Goal: Task Accomplishment & Management: Complete application form

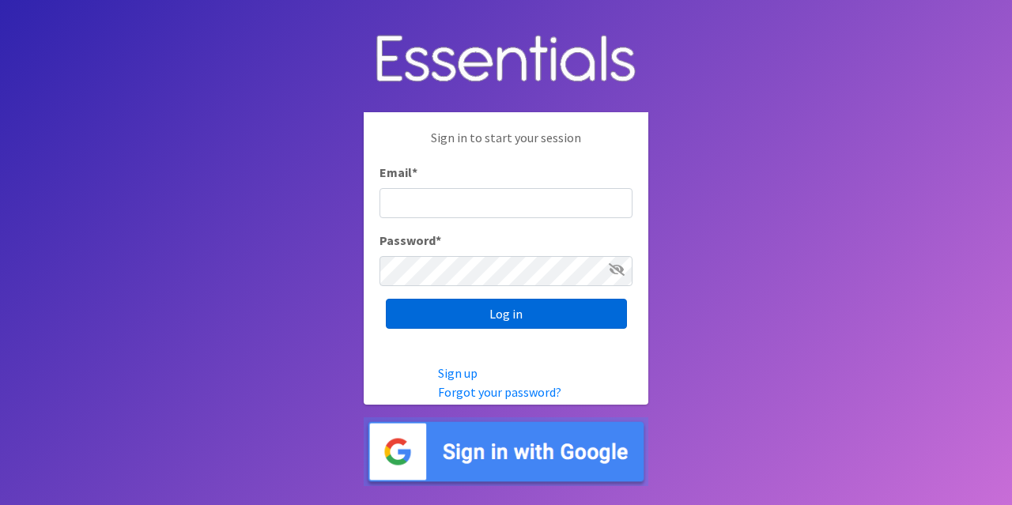
type input "[PERSON_NAME][EMAIL_ADDRESS][PERSON_NAME][DOMAIN_NAME]"
click at [535, 316] on input "Log in" at bounding box center [506, 314] width 241 height 30
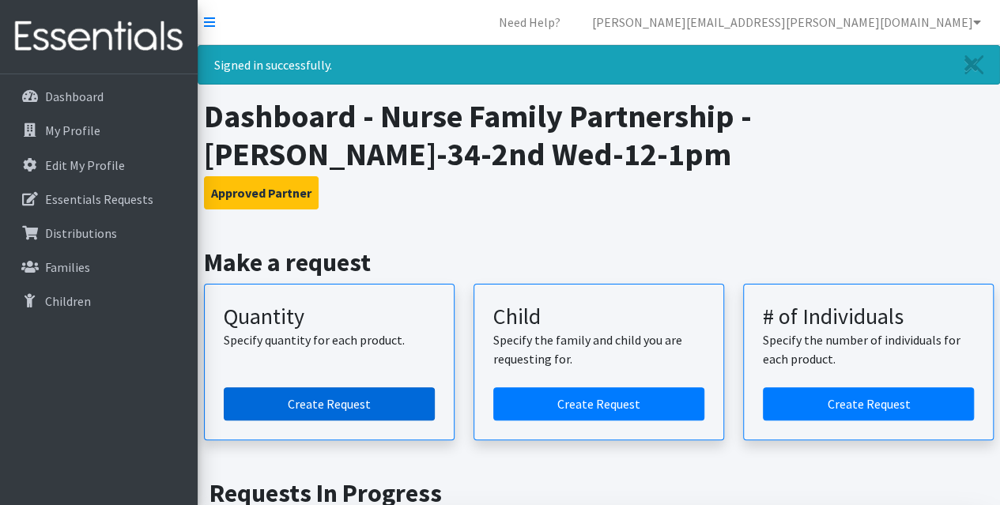
click at [343, 398] on link "Create Request" at bounding box center [329, 404] width 211 height 33
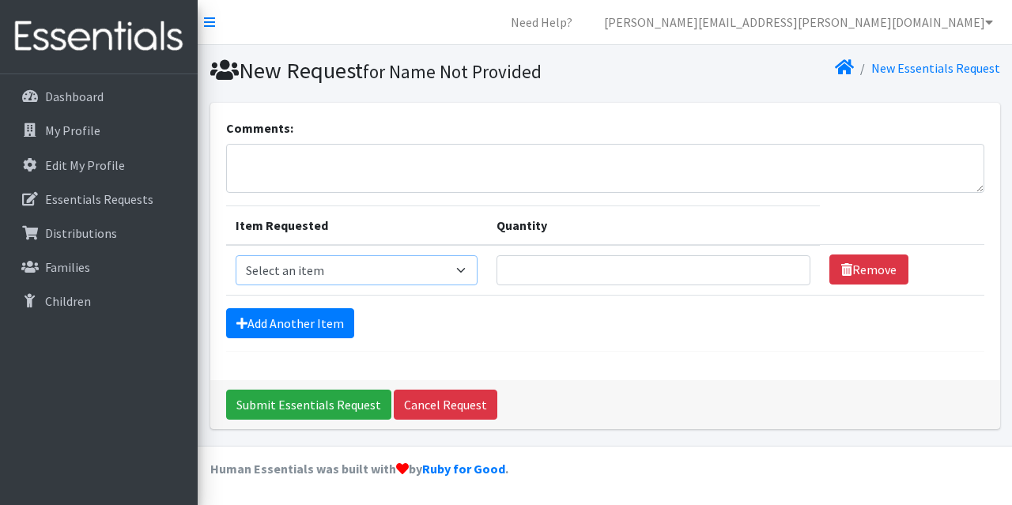
click at [456, 271] on select "Select an item Kids (Newborn) Kids (Size 1) Kids (Size 2) Kids (Size 3) Kids (S…" at bounding box center [357, 270] width 242 height 30
select select "3401"
click at [236, 255] on select "Select an item Kids (Newborn) Kids (Size 1) Kids (Size 2) Kids (Size 3) Kids (S…" at bounding box center [357, 270] width 242 height 30
click at [554, 268] on input "Quantity" at bounding box center [654, 270] width 314 height 30
type input "30"
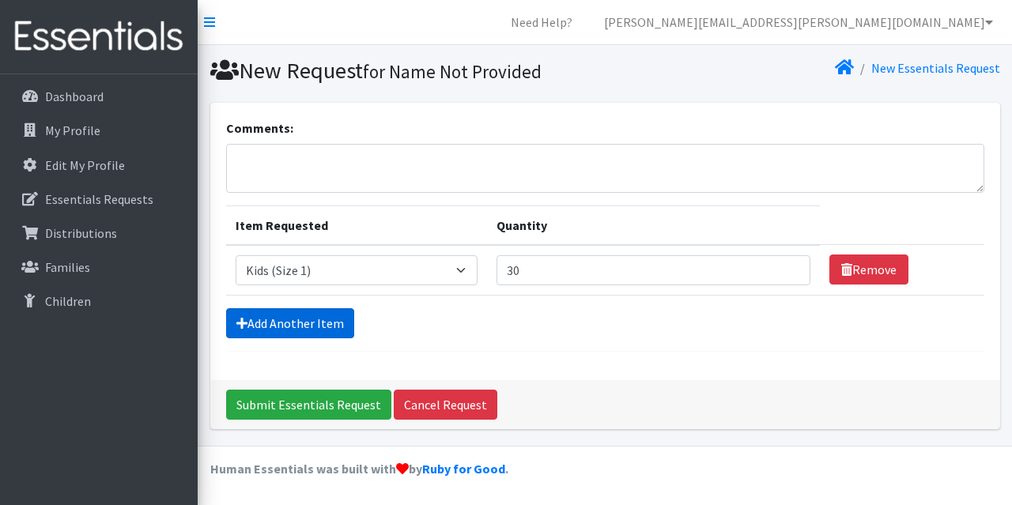
click at [304, 325] on link "Add Another Item" at bounding box center [290, 323] width 128 height 30
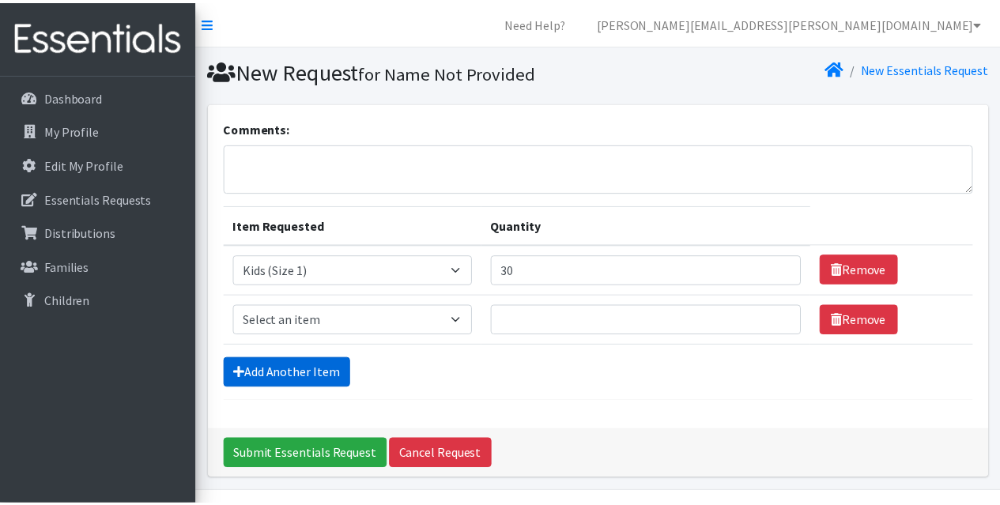
scroll to position [43, 0]
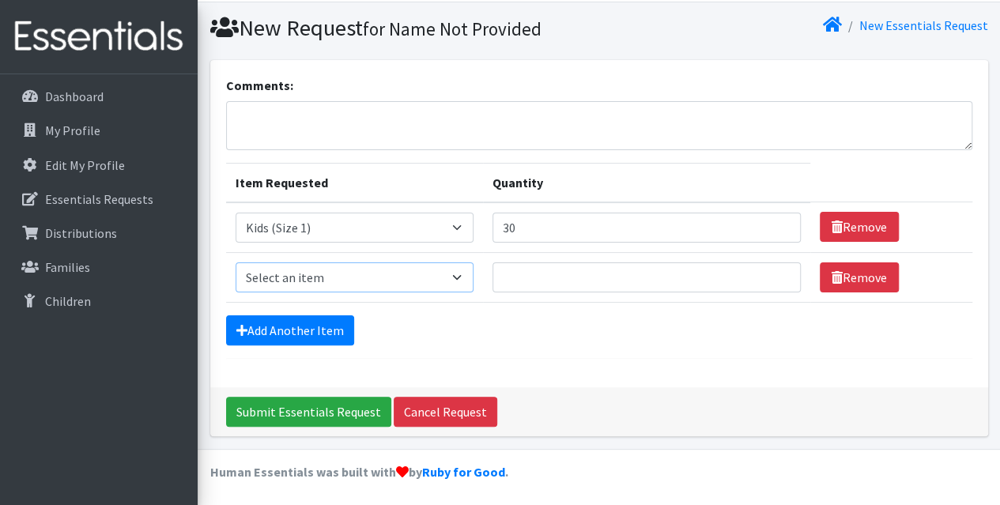
click at [437, 269] on select "Select an item Kids (Newborn) Kids (Size 1) Kids (Size 2) Kids (Size 3) Kids (S…" at bounding box center [355, 278] width 238 height 30
select select "3420"
click at [236, 263] on select "Select an item Kids (Newborn) Kids (Size 1) Kids (Size 2) Kids (Size 3) Kids (S…" at bounding box center [355, 278] width 238 height 30
click at [549, 277] on input "Quantity" at bounding box center [647, 278] width 308 height 30
type input "2"
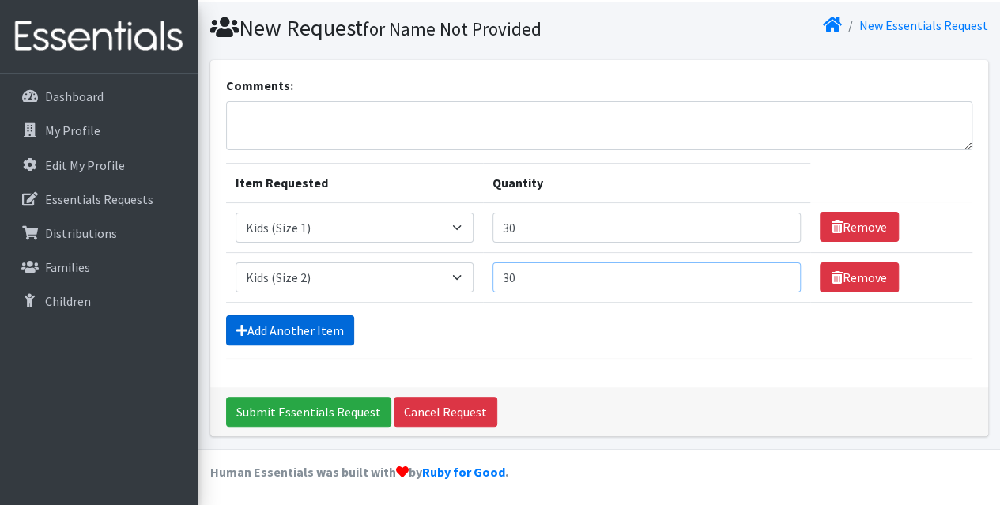
type input "30"
click at [285, 323] on link "Add Another Item" at bounding box center [290, 331] width 128 height 30
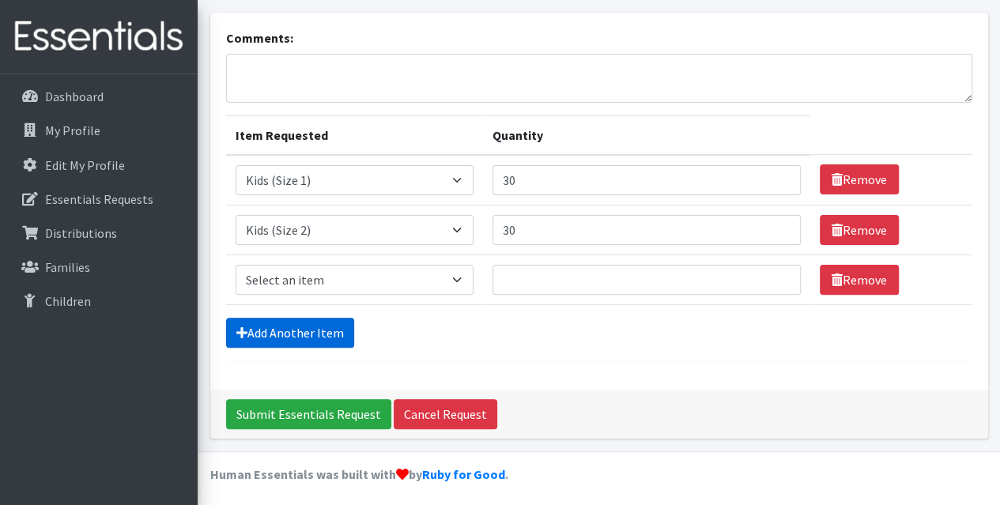
scroll to position [92, 0]
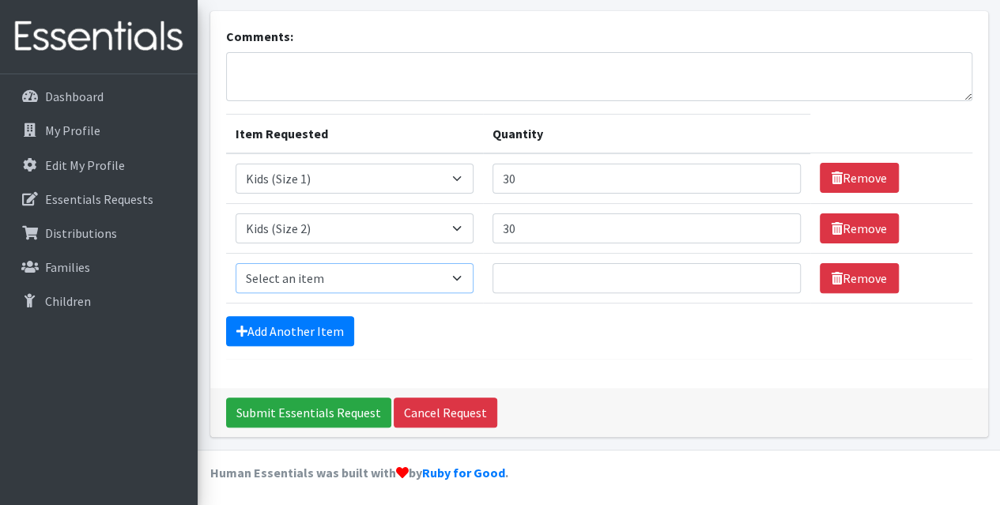
click at [440, 281] on select "Select an item Kids (Newborn) Kids (Size 1) Kids (Size 2) Kids (Size 3) Kids (S…" at bounding box center [355, 278] width 238 height 30
select select "3393"
click at [236, 263] on select "Select an item Kids (Newborn) Kids (Size 1) Kids (Size 2) Kids (Size 3) Kids (S…" at bounding box center [355, 278] width 238 height 30
click at [557, 286] on input "Quantity" at bounding box center [647, 278] width 308 height 30
type input "30"
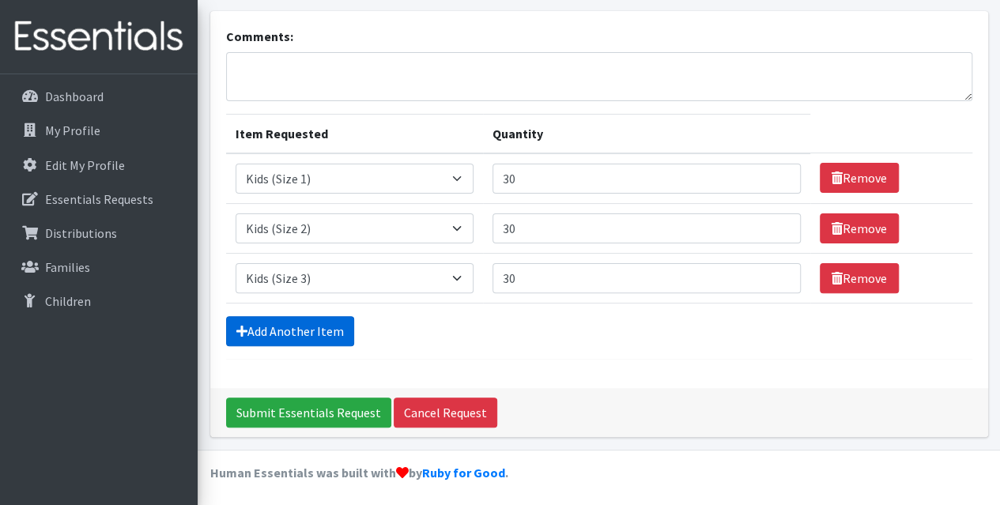
click at [299, 327] on link "Add Another Item" at bounding box center [290, 331] width 128 height 30
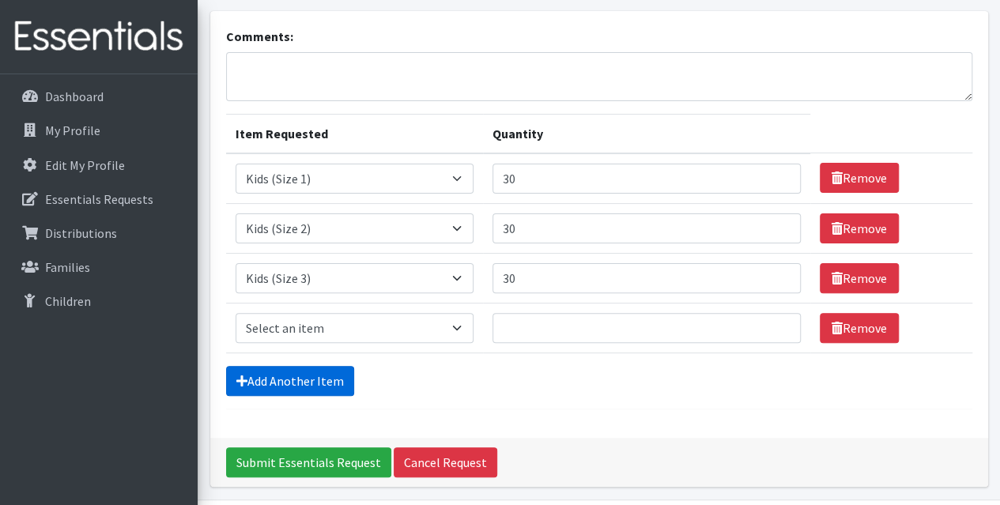
scroll to position [142, 0]
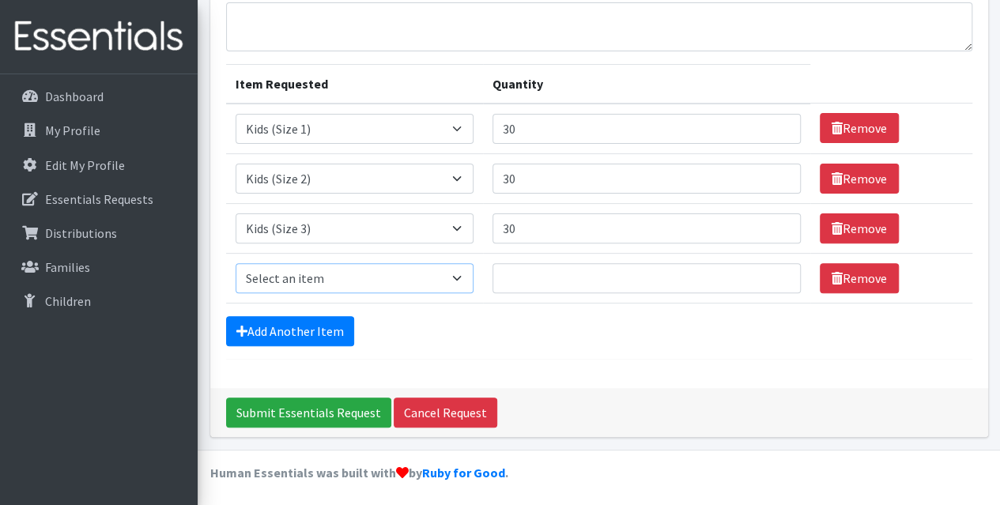
click at [445, 274] on select "Select an item Kids (Newborn) Kids (Size 1) Kids (Size 2) Kids (Size 3) Kids (S…" at bounding box center [355, 278] width 238 height 30
select select "3394"
click at [236, 263] on select "Select an item Kids (Newborn) Kids (Size 1) Kids (Size 2) Kids (Size 3) Kids (S…" at bounding box center [355, 278] width 238 height 30
click at [520, 276] on input "Quantity" at bounding box center [647, 278] width 308 height 30
type input "15"
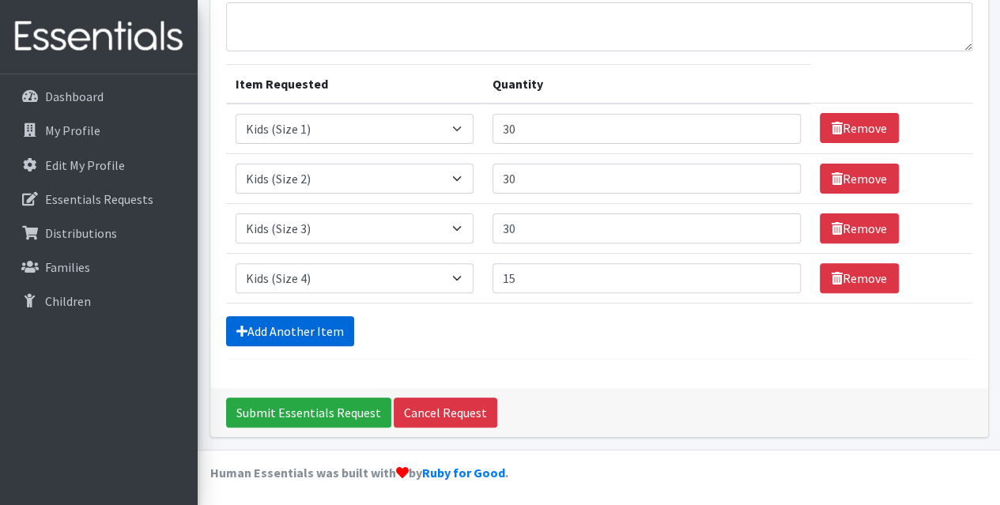
click at [326, 327] on link "Add Another Item" at bounding box center [290, 331] width 128 height 30
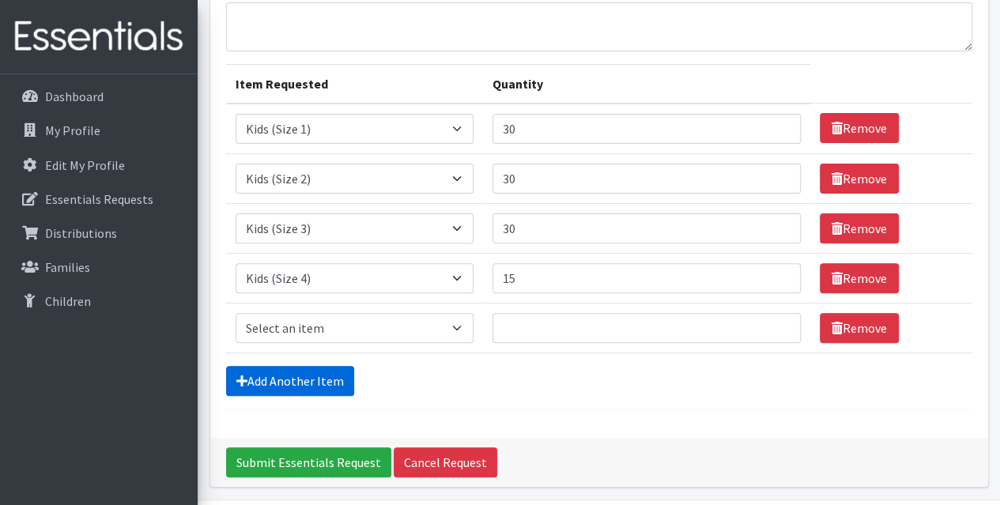
scroll to position [191, 0]
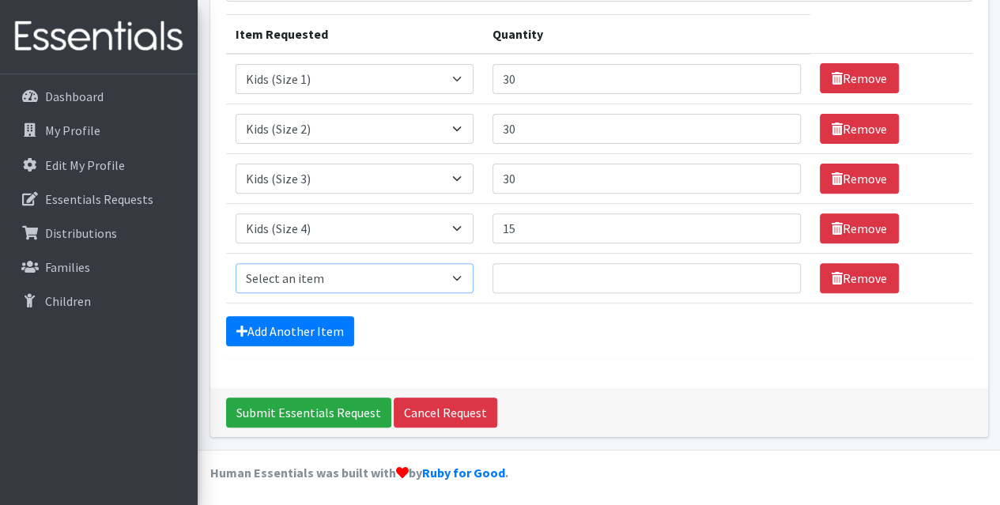
click at [433, 280] on select "Select an item Kids (Newborn) Kids (Size 1) Kids (Size 2) Kids (Size 3) Kids (S…" at bounding box center [355, 278] width 238 height 30
select select "3407"
click at [236, 263] on select "Select an item Kids (Newborn) Kids (Size 1) Kids (Size 2) Kids (Size 3) Kids (S…" at bounding box center [355, 278] width 238 height 30
click at [547, 276] on input "Quantity" at bounding box center [647, 278] width 308 height 30
type input "30"
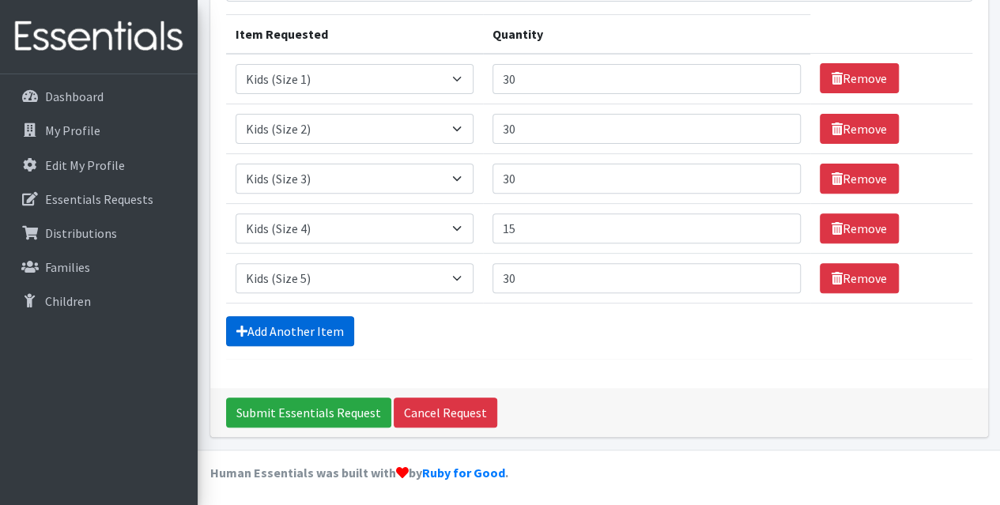
click at [309, 331] on link "Add Another Item" at bounding box center [290, 331] width 128 height 30
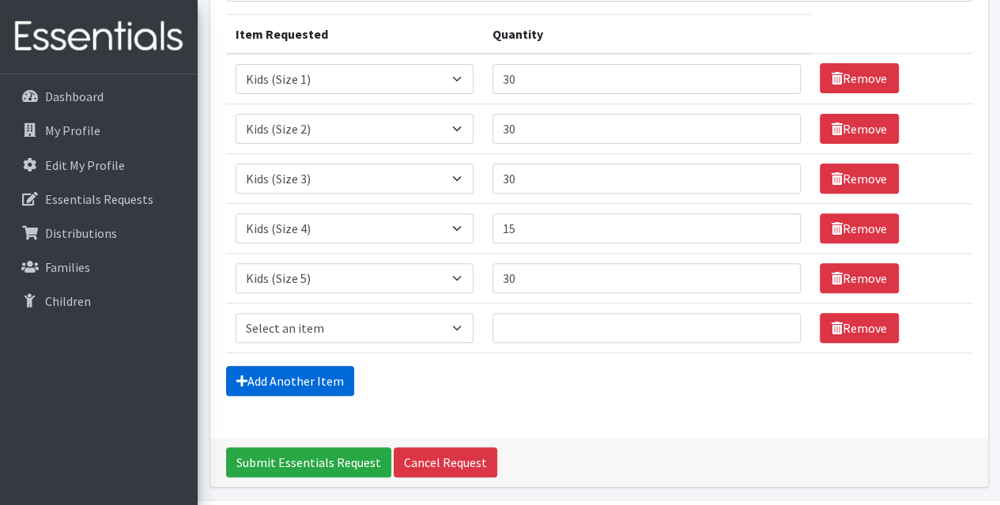
scroll to position [240, 0]
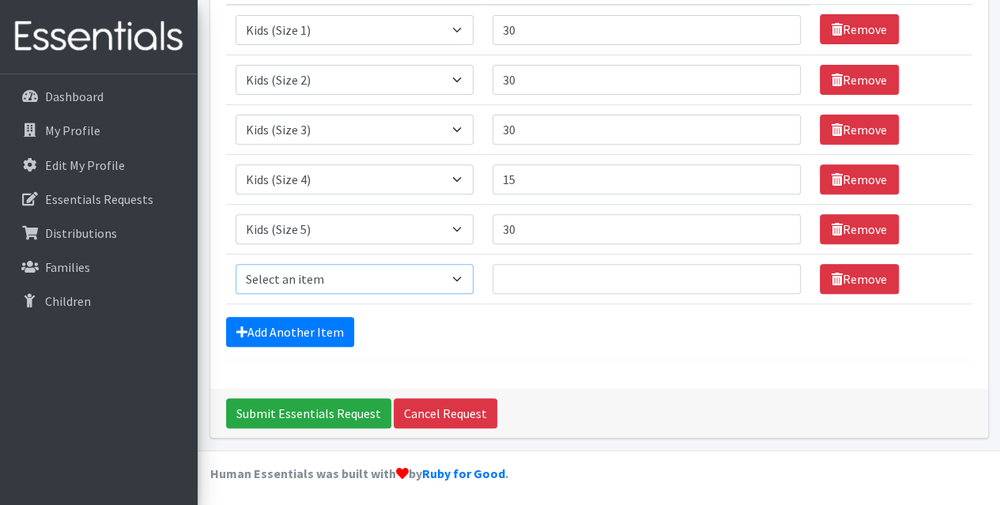
click at [358, 277] on select "Select an item Kids (Newborn) Kids (Size 1) Kids (Size 2) Kids (Size 3) Kids (S…" at bounding box center [355, 279] width 238 height 30
select select "3419"
click at [236, 264] on select "Select an item Kids (Newborn) Kids (Size 1) Kids (Size 2) Kids (Size 3) Kids (S…" at bounding box center [355, 279] width 238 height 30
click at [539, 281] on input "Quantity" at bounding box center [647, 279] width 308 height 30
type input "30"
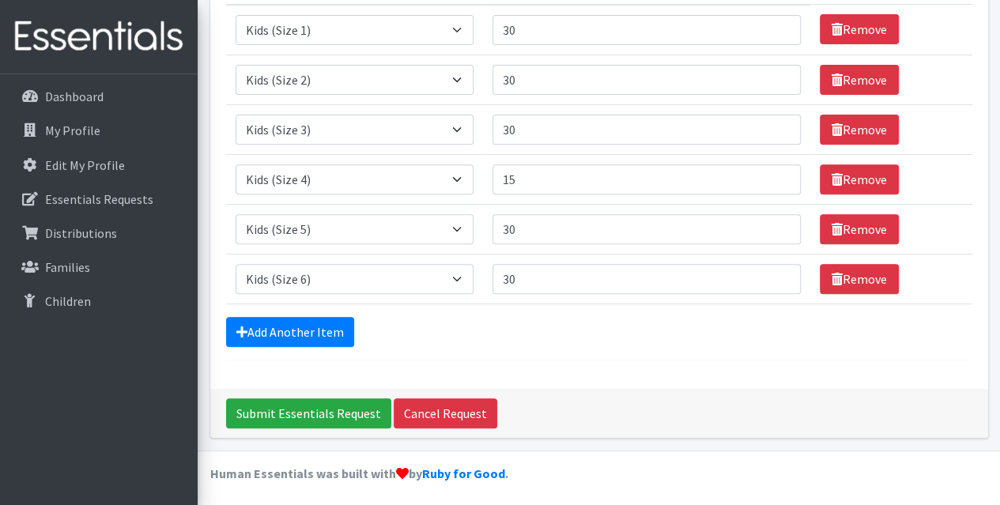
click at [293, 352] on form "Comments: Item Requested Quantity Item Requested Select an item Kids (Newborn) …" at bounding box center [599, 119] width 747 height 482
click at [302, 335] on link "Add Another Item" at bounding box center [290, 332] width 128 height 30
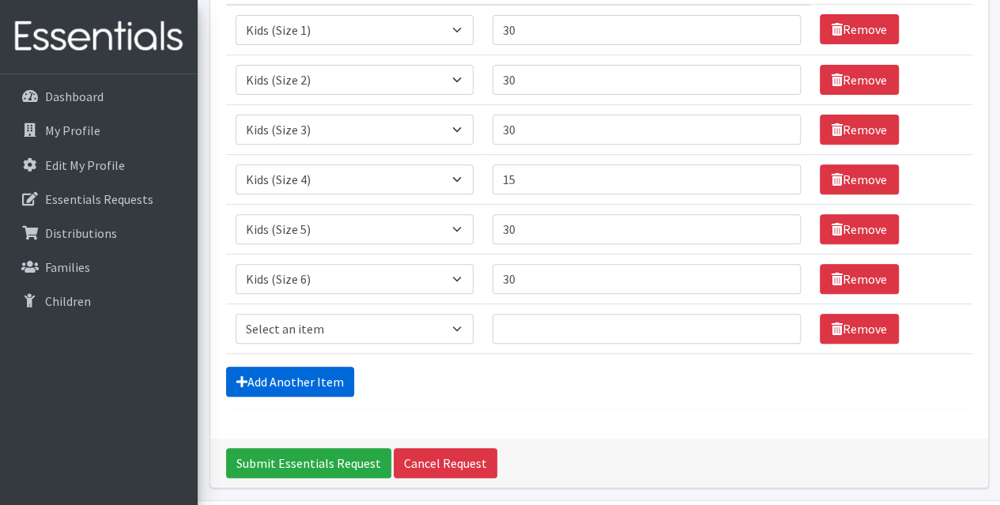
scroll to position [290, 0]
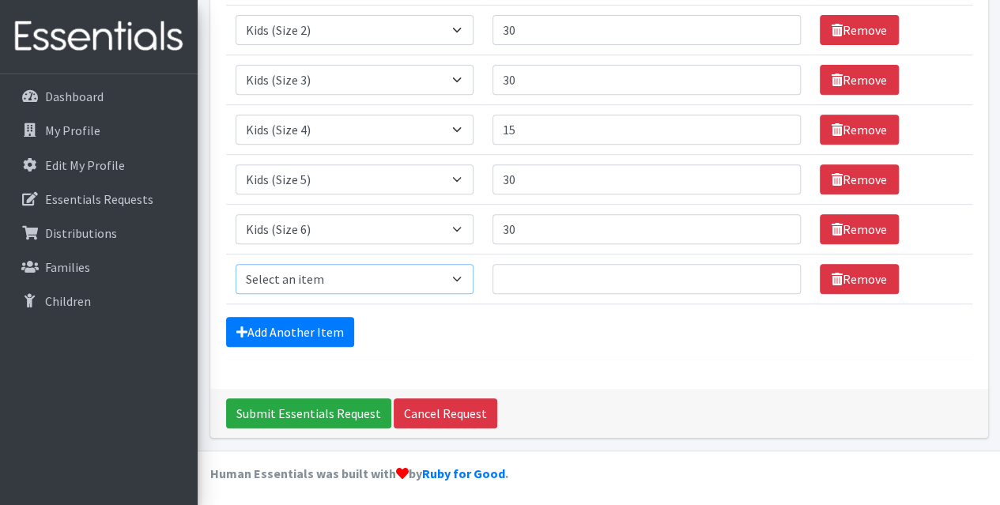
click at [360, 271] on select "Select an item Kids (Newborn) Kids (Size 1) Kids (Size 2) Kids (Size 3) Kids (S…" at bounding box center [355, 279] width 238 height 30
select select "3418"
click at [236, 264] on select "Select an item Kids (Newborn) Kids (Size 1) Kids (Size 2) Kids (Size 3) Kids (S…" at bounding box center [355, 279] width 238 height 30
click at [616, 285] on input "Quantity" at bounding box center [647, 279] width 308 height 30
type input "150"
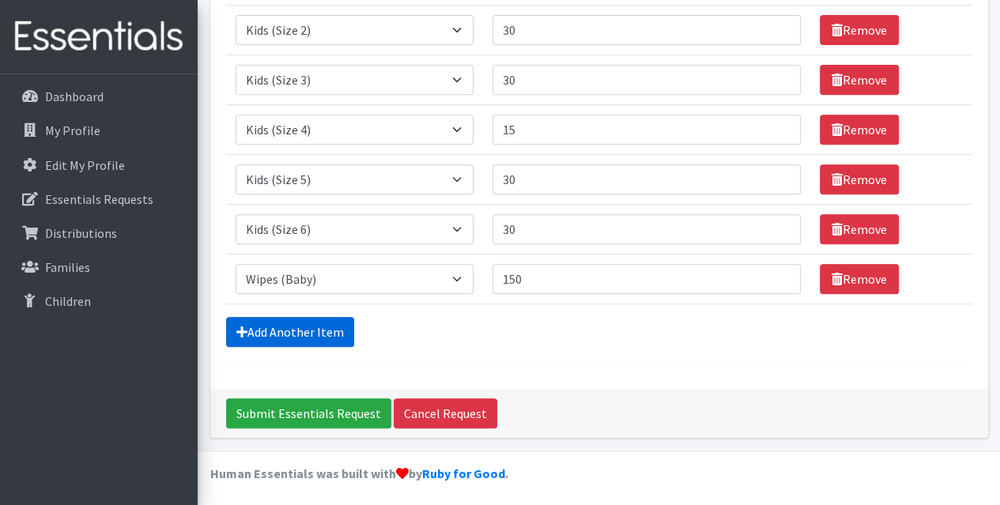
click at [313, 324] on link "Add Another Item" at bounding box center [290, 332] width 128 height 30
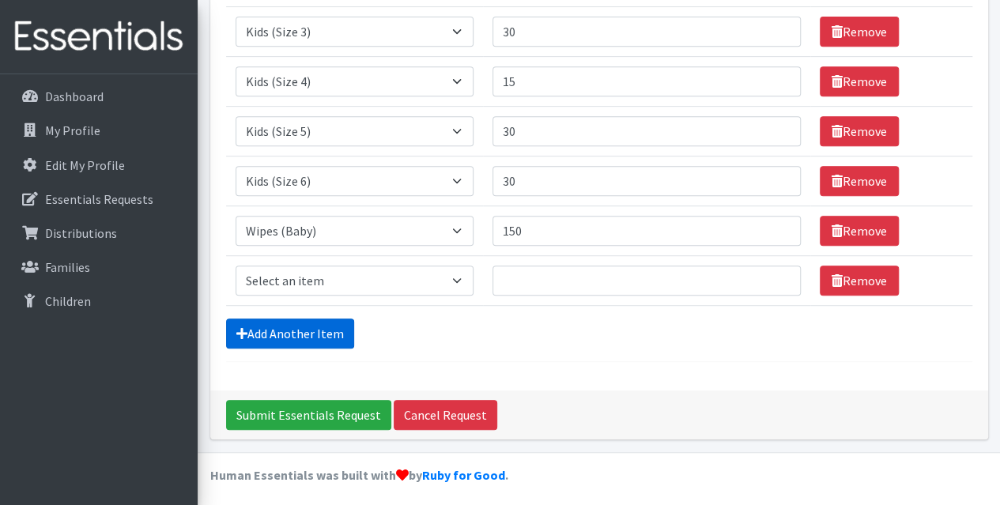
scroll to position [340, 0]
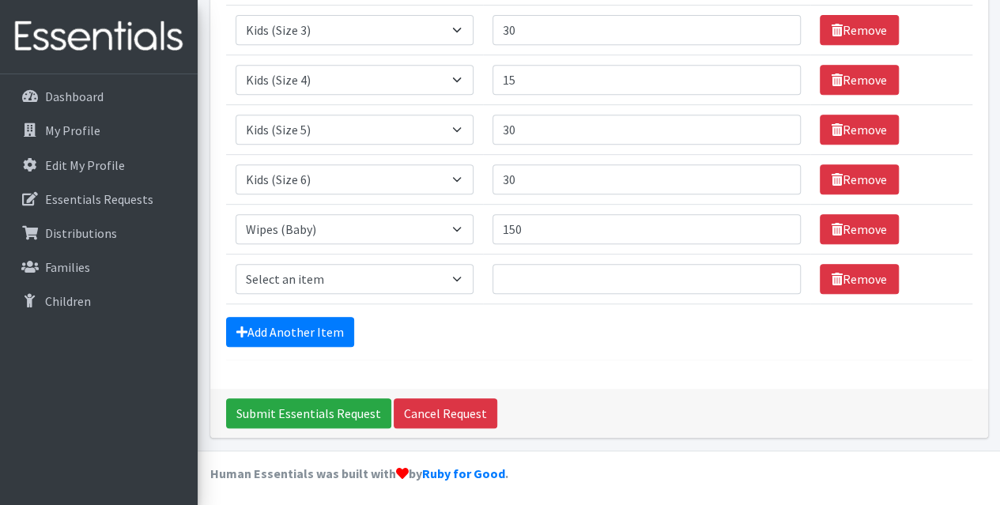
click at [340, 292] on td "Item Requested Select an item Kids (Newborn) Kids (Size 1) Kids (Size 2) Kids (…" at bounding box center [354, 279] width 257 height 50
click at [343, 282] on select "Select an item Kids (Newborn) Kids (Size 1) Kids (Size 2) Kids (Size 3) Kids (S…" at bounding box center [355, 279] width 238 height 30
click at [451, 311] on form "Comments: Item Requested Quantity Item Requested Select an item Kids (Newborn) …" at bounding box center [599, 70] width 747 height 582
click at [859, 282] on link "Remove" at bounding box center [859, 279] width 79 height 30
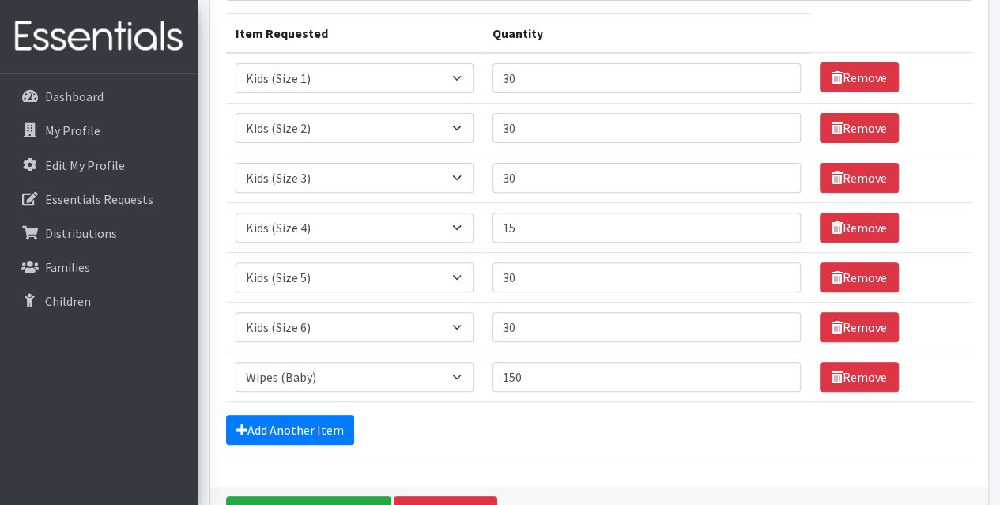
scroll to position [290, 0]
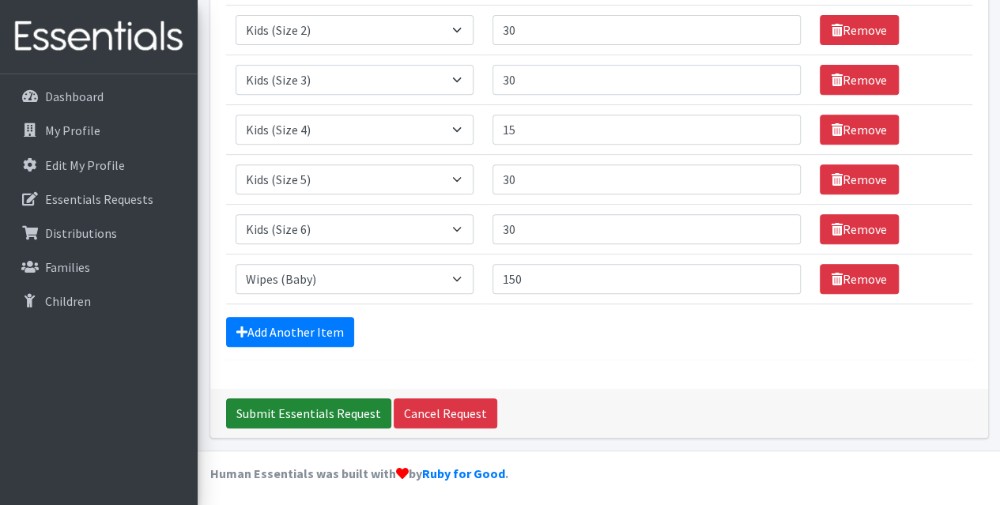
click at [333, 403] on input "Submit Essentials Request" at bounding box center [308, 414] width 165 height 30
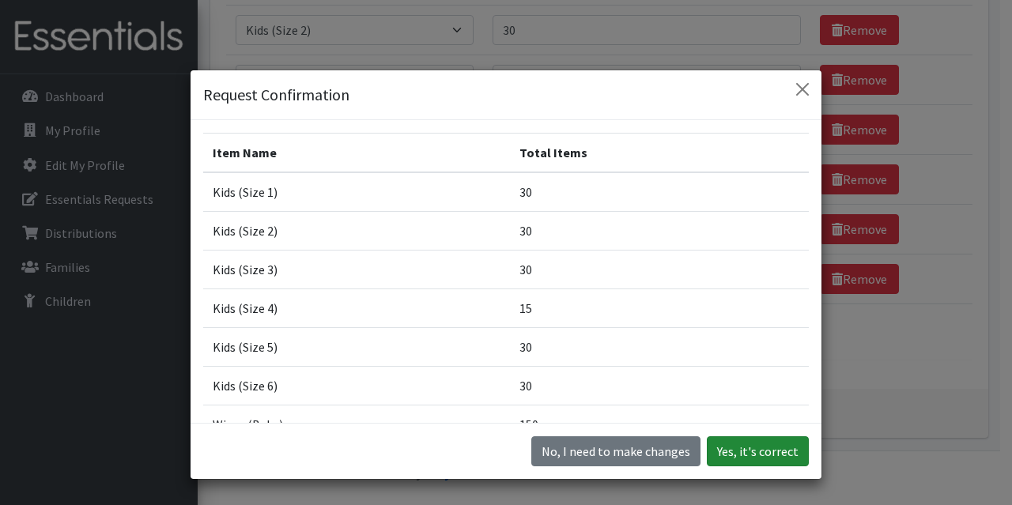
click at [769, 455] on button "Yes, it's correct" at bounding box center [758, 452] width 102 height 30
